Goal: Task Accomplishment & Management: Manage account settings

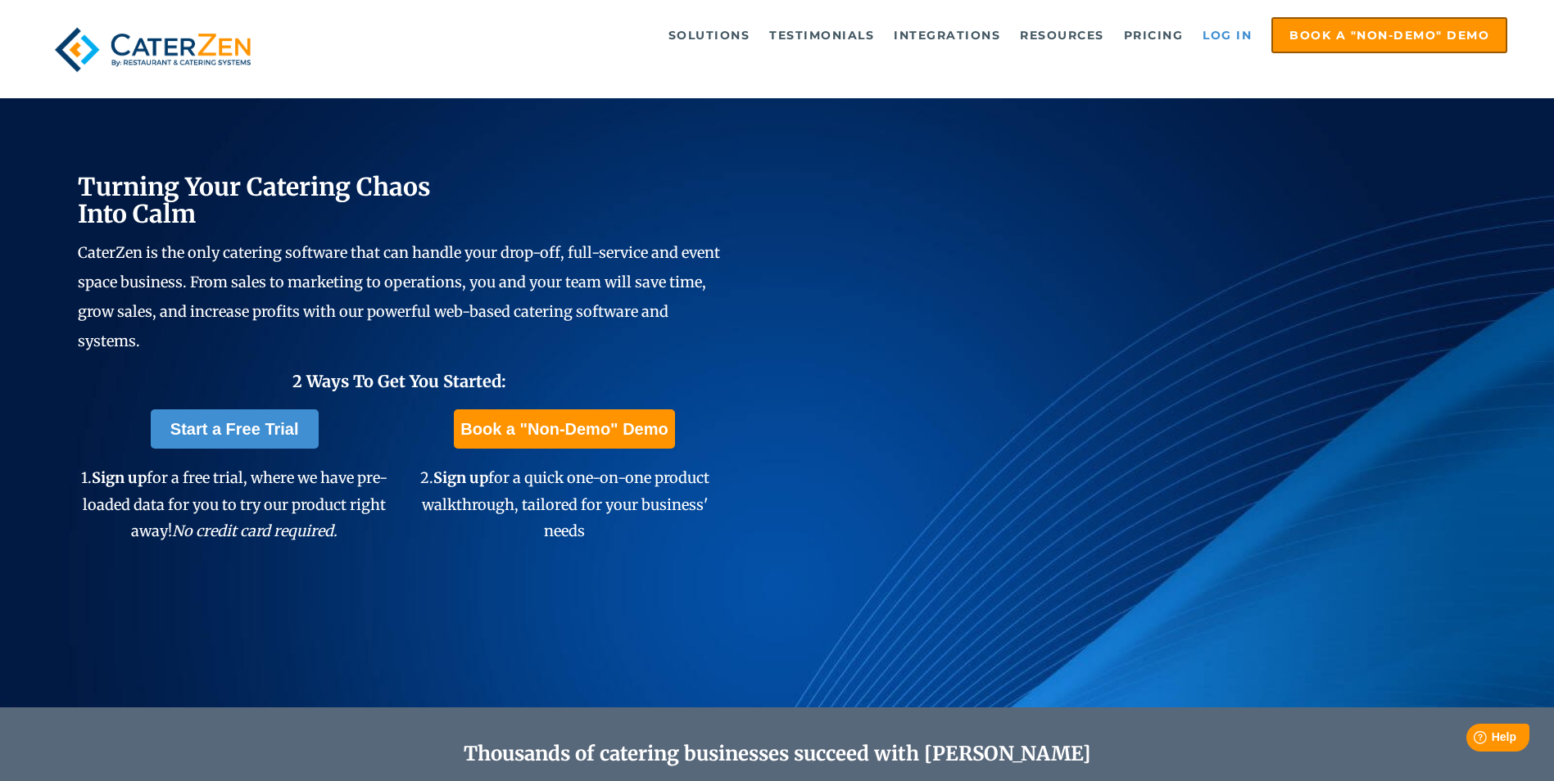
click at [1232, 44] on link "Log in" at bounding box center [1227, 35] width 66 height 33
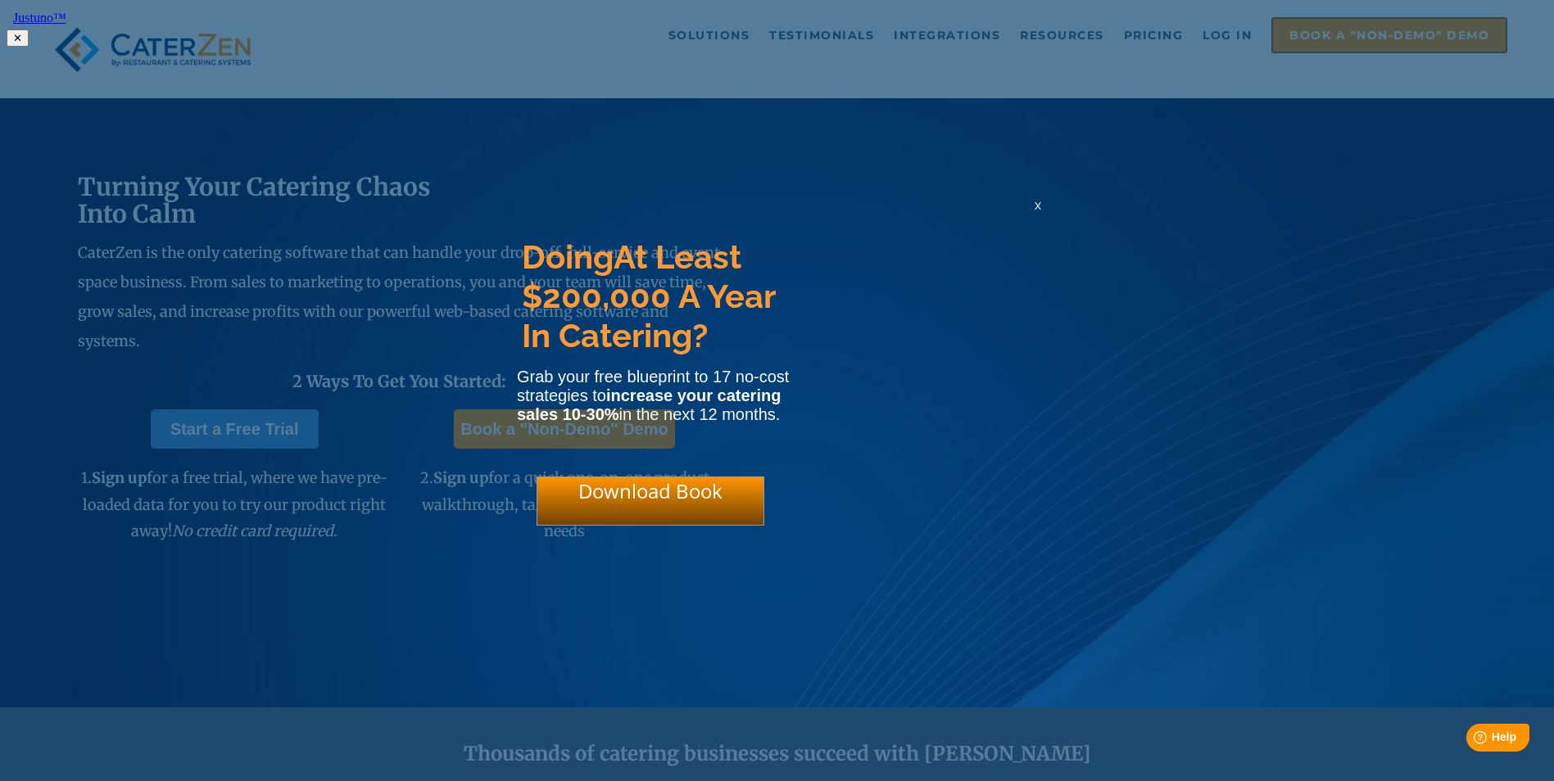
click at [1217, 31] on html "Justuno™ ✕ Doing At Least $200,000 A Year In Catering? Grab your free blueprint…" at bounding box center [777, 26] width 1554 height 53
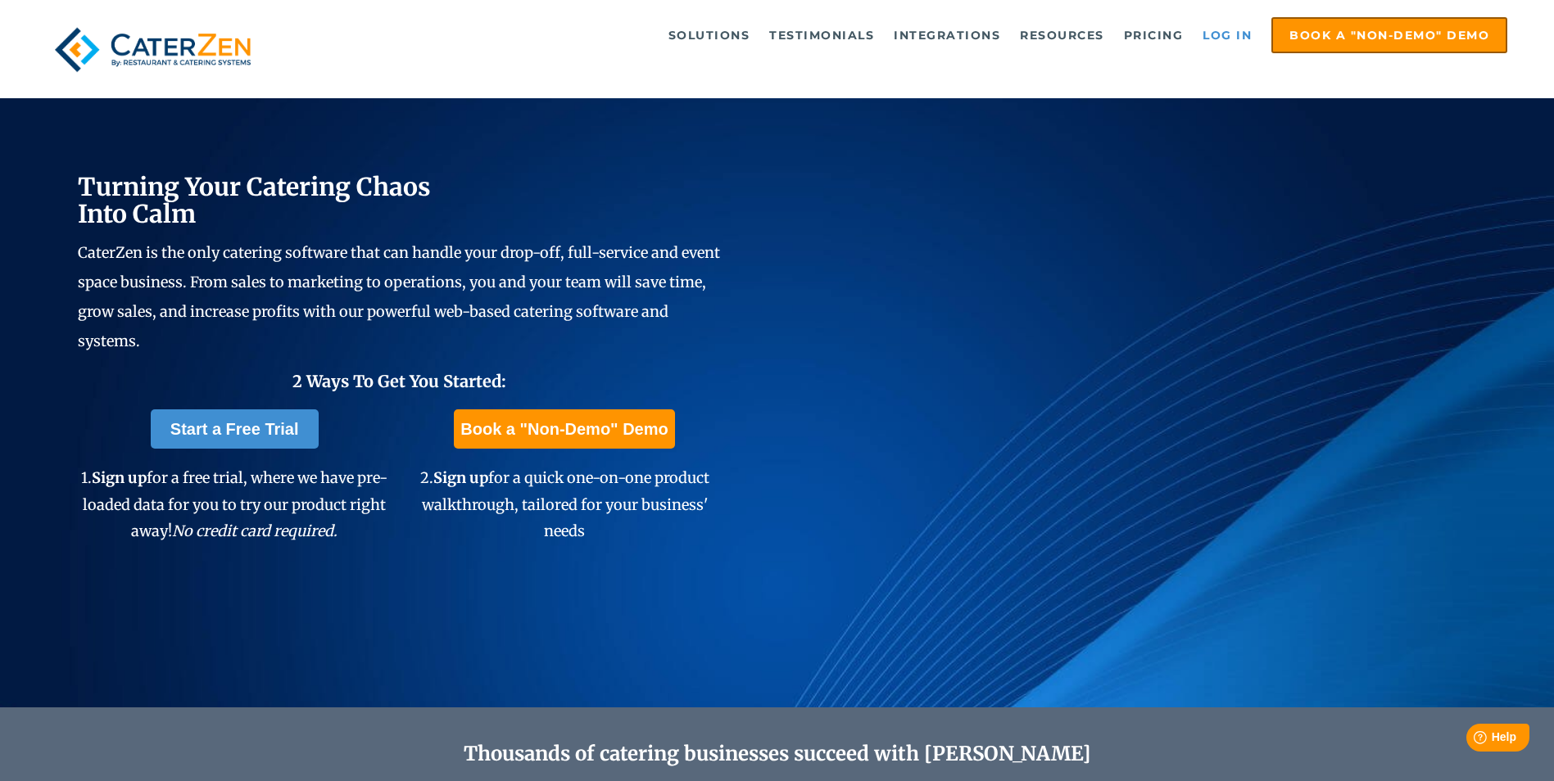
click at [1216, 27] on link "Log in" at bounding box center [1227, 35] width 66 height 33
